Goal: Check status: Check status

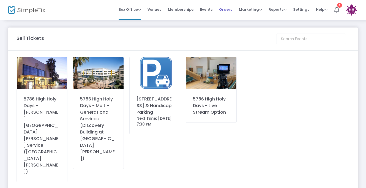
click at [229, 9] on span "Orders" at bounding box center [225, 9] width 13 height 14
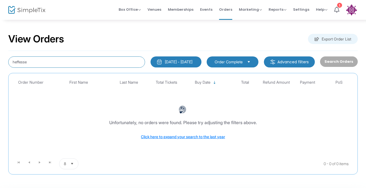
click at [48, 64] on input "heffesse" at bounding box center [76, 61] width 137 height 11
click at [28, 62] on input "goldenhirsh" at bounding box center [76, 61] width 137 height 11
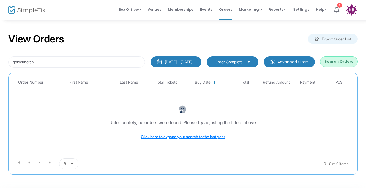
click at [174, 61] on div "[DATE] - [DATE]" at bounding box center [179, 62] width 28 height 6
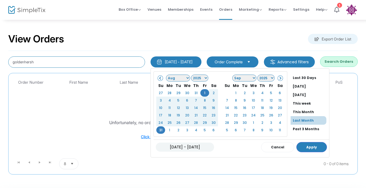
click at [122, 63] on input "goldenhersh" at bounding box center [76, 61] width 137 height 11
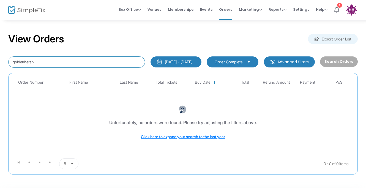
click at [23, 60] on input "goldenhersh" at bounding box center [76, 61] width 137 height 11
paste input "G"
type input "Goldenhersh"
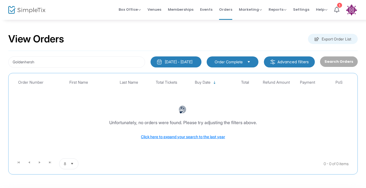
click at [169, 62] on div "[DATE] - [DATE]" at bounding box center [179, 62] width 28 height 6
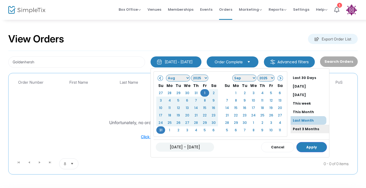
click at [296, 128] on li "Past 3 Months" at bounding box center [310, 129] width 39 height 9
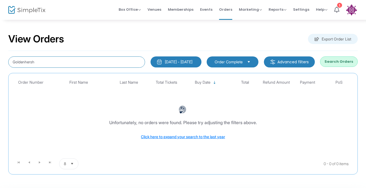
click at [118, 65] on input "Goldenhersh" at bounding box center [76, 61] width 137 height 11
